Goal: Information Seeking & Learning: Learn about a topic

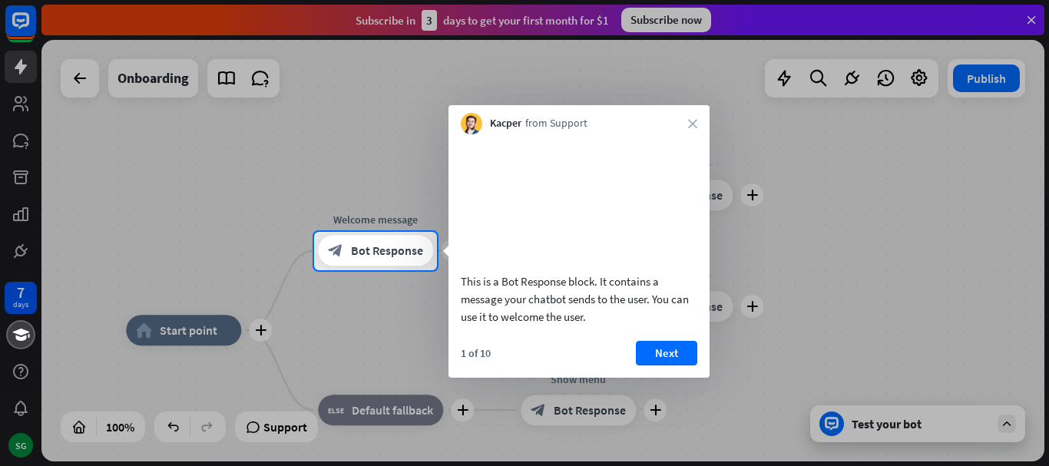
click at [693, 118] on div "Kacper from Support close" at bounding box center [578, 119] width 261 height 29
click at [672, 365] on button "Next" at bounding box center [666, 353] width 61 height 25
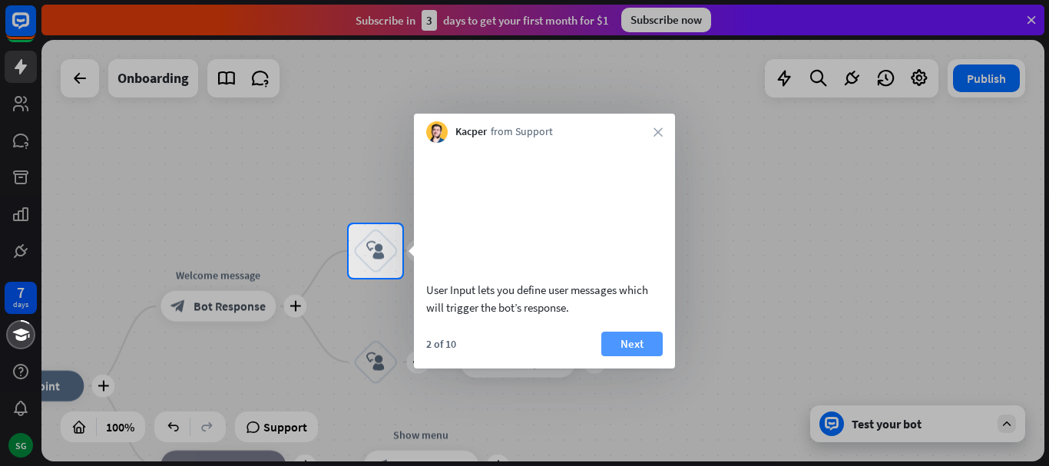
click at [639, 356] on button "Next" at bounding box center [631, 344] width 61 height 25
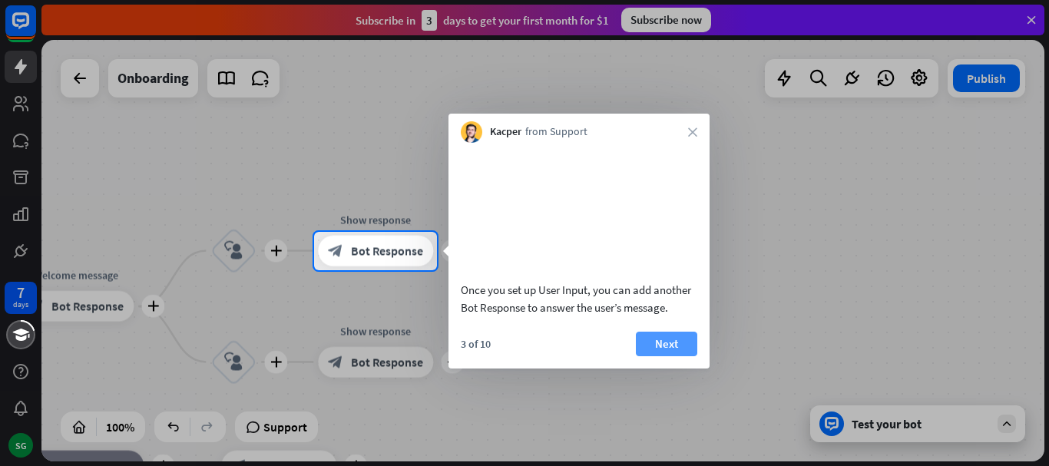
click at [653, 356] on button "Next" at bounding box center [666, 344] width 61 height 25
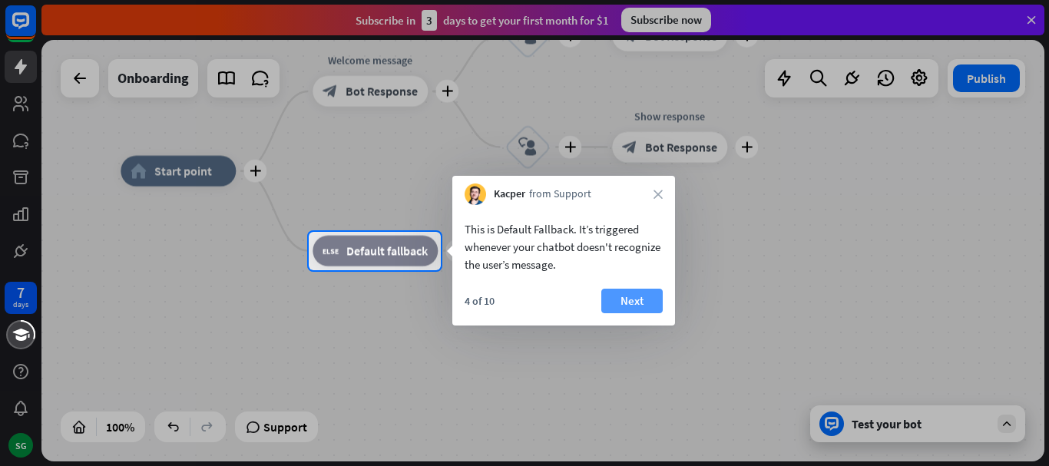
click at [633, 306] on button "Next" at bounding box center [631, 301] width 61 height 25
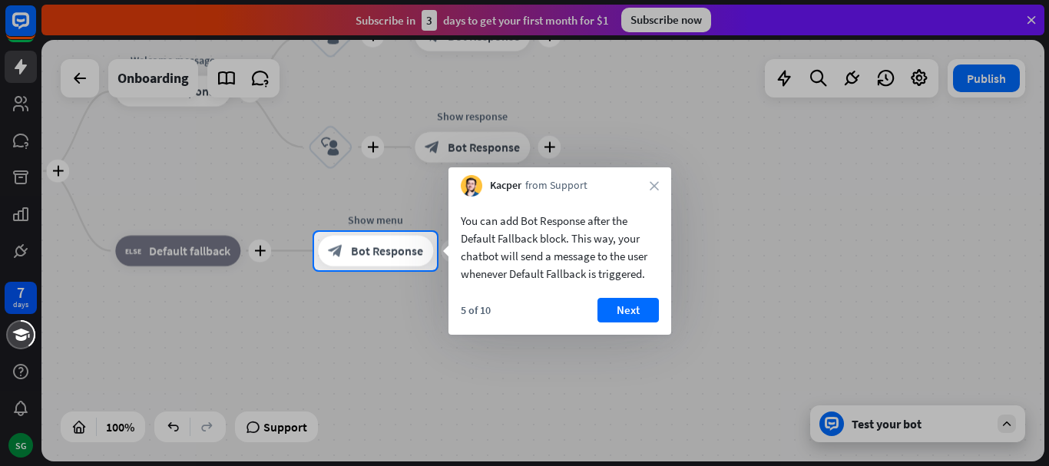
click at [633, 306] on button "Next" at bounding box center [627, 310] width 61 height 25
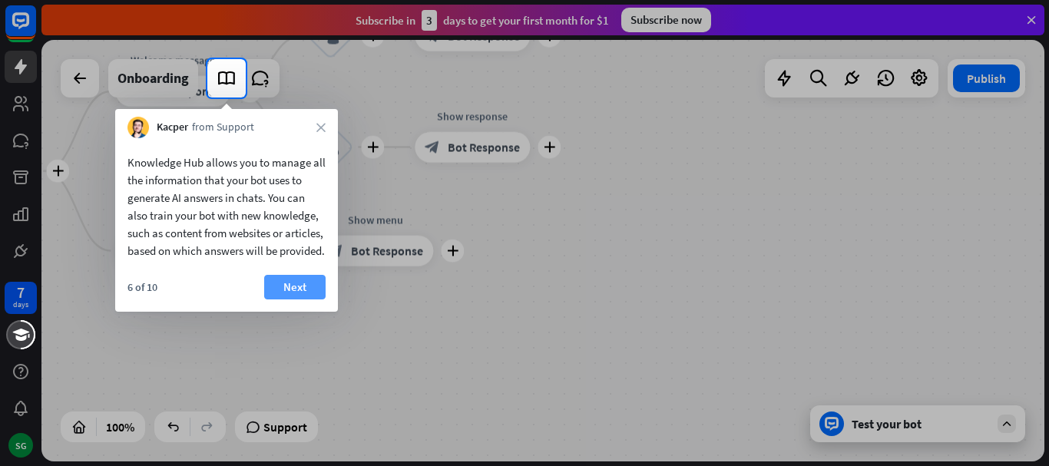
click at [288, 285] on button "Next" at bounding box center [294, 287] width 61 height 25
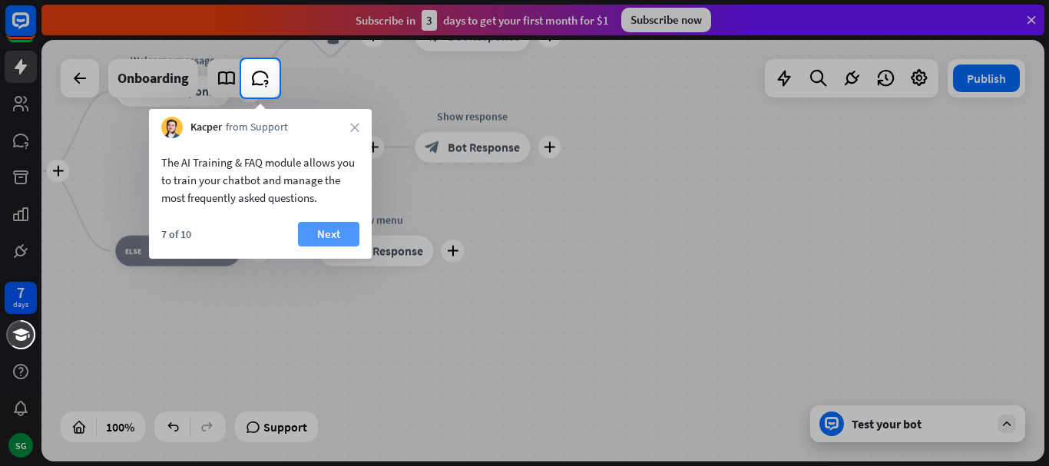
click at [327, 222] on button "Next" at bounding box center [328, 234] width 61 height 25
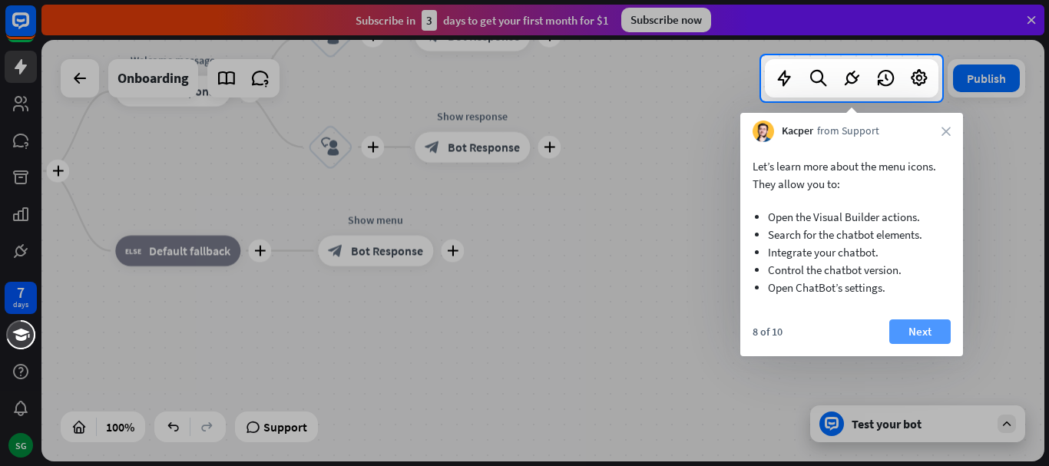
click at [921, 333] on button "Next" at bounding box center [919, 331] width 61 height 25
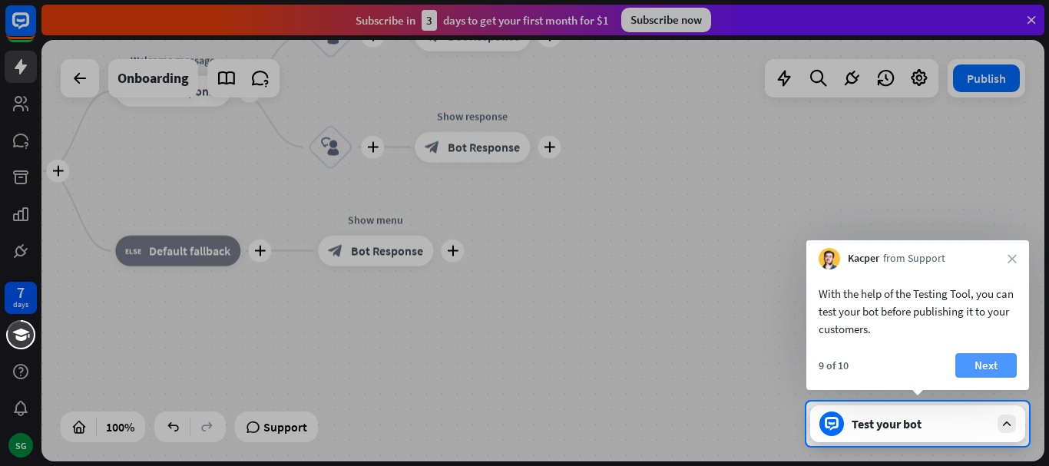
click at [993, 366] on button "Next" at bounding box center [985, 365] width 61 height 25
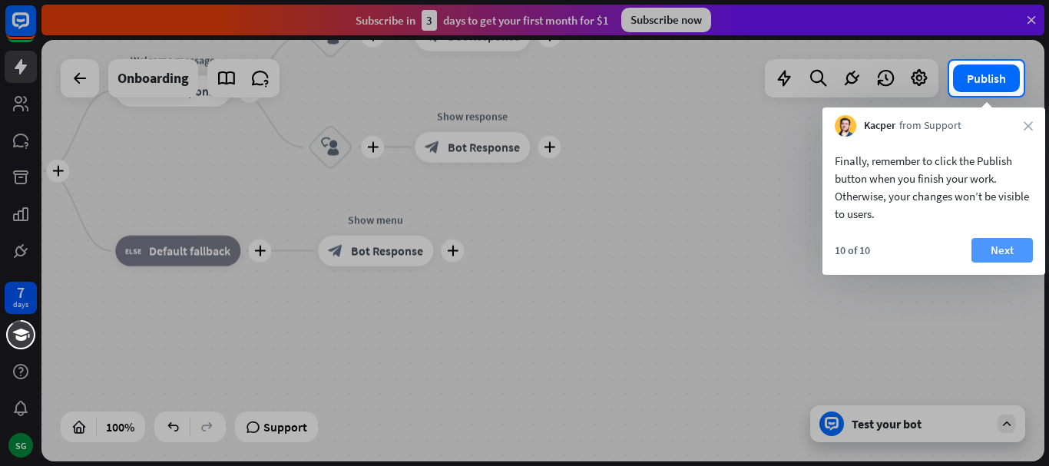
click at [999, 257] on button "Next" at bounding box center [1001, 250] width 61 height 25
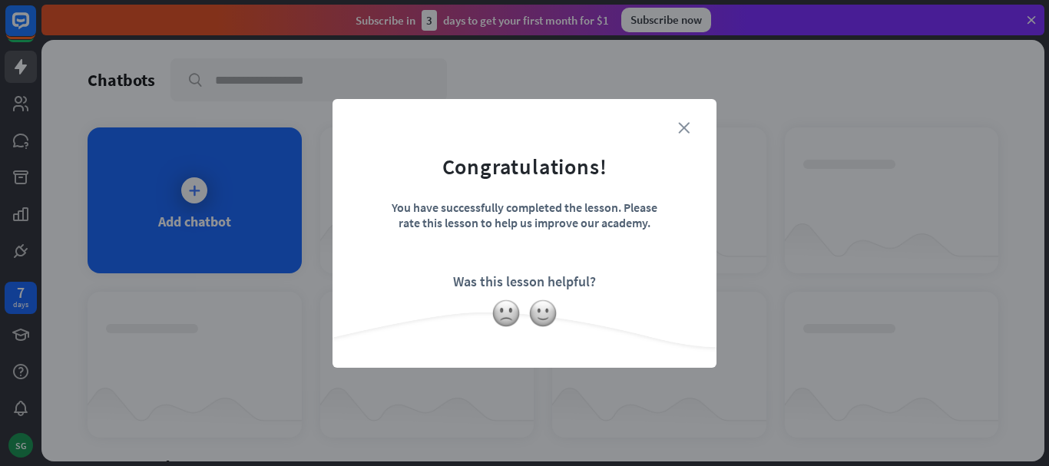
click at [686, 126] on icon "close" at bounding box center [684, 128] width 12 height 12
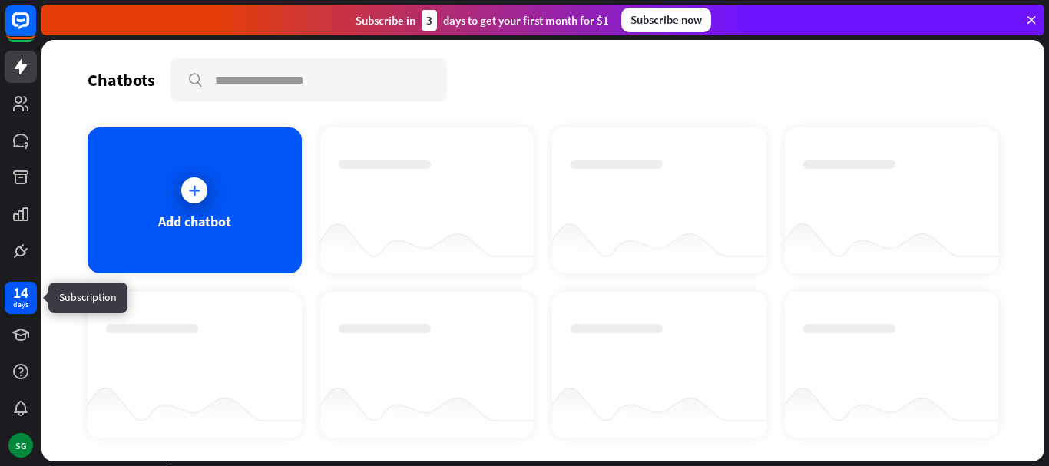
click at [15, 295] on div "14" at bounding box center [20, 293] width 15 height 14
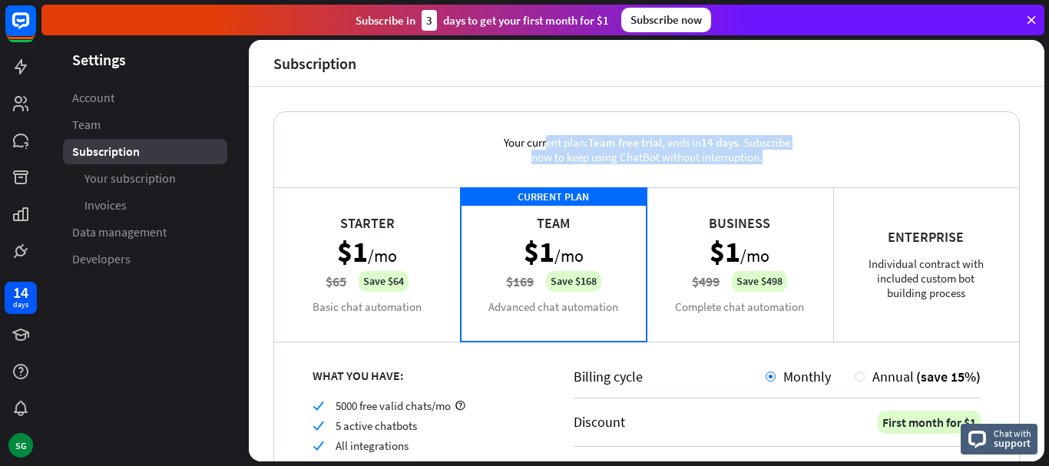
drag, startPoint x: 759, startPoint y: 153, endPoint x: 494, endPoint y: 141, distance: 265.9
click at [494, 141] on div "Your current plan: Team free trial , ends [DATE] . Subscribe now to keep using …" at bounding box center [646, 149] width 330 height 75
